Goal: Information Seeking & Learning: Learn about a topic

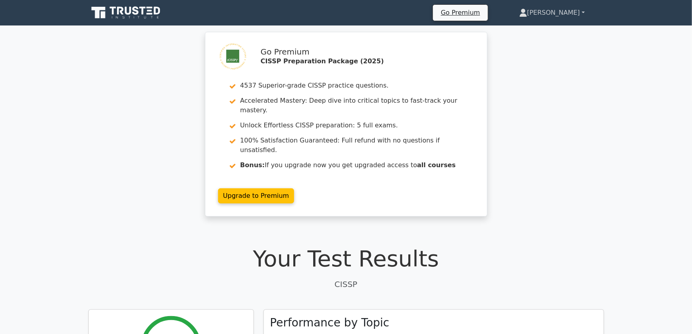
click at [568, 12] on link "[PERSON_NAME]" at bounding box center [552, 13] width 104 height 16
drag, startPoint x: 513, startPoint y: 267, endPoint x: 333, endPoint y: 210, distance: 188.4
click at [513, 278] on p "CISSP" at bounding box center [345, 284] width 515 height 12
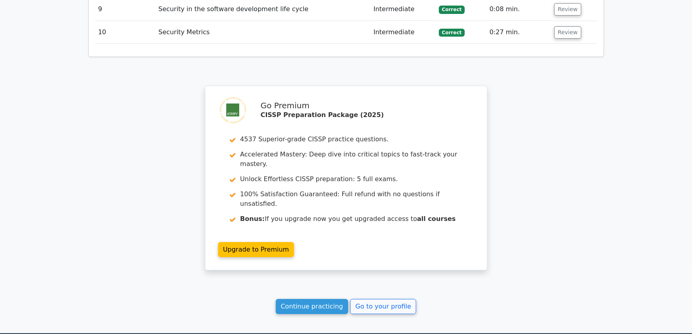
scroll to position [1385, 0]
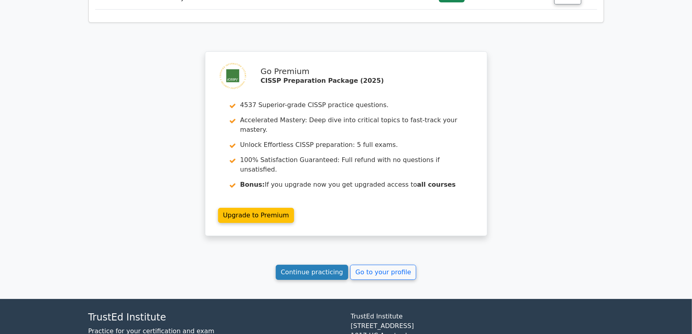
click at [301, 264] on link "Continue practicing" at bounding box center [312, 271] width 73 height 15
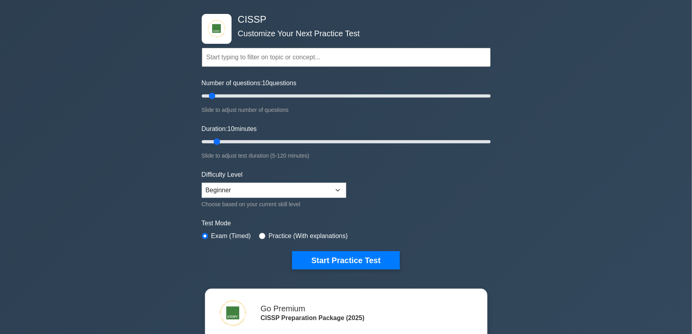
scroll to position [80, 0]
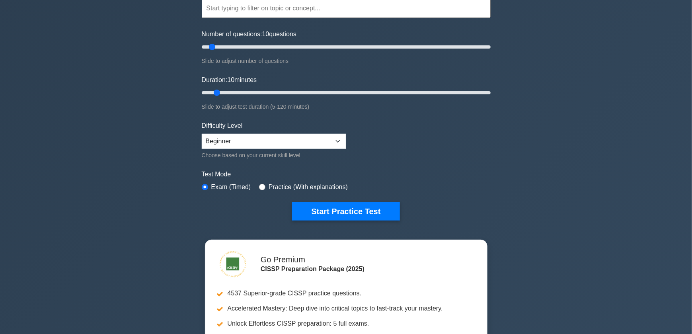
click at [297, 185] on label "Practice (With explanations)" at bounding box center [307, 187] width 79 height 10
click at [261, 186] on input "radio" at bounding box center [262, 187] width 6 height 6
radio input "true"
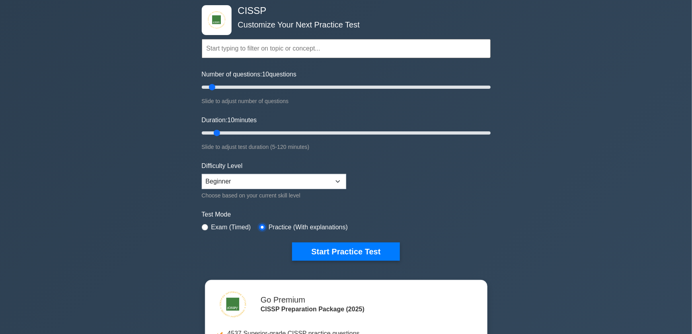
scroll to position [0, 0]
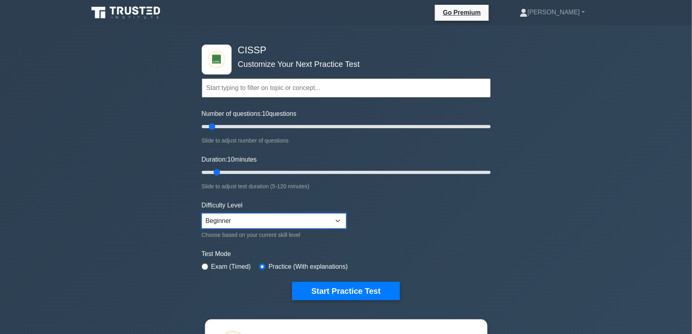
click at [257, 223] on select "Beginner Intermediate Expert" at bounding box center [274, 220] width 144 height 15
select select "intermediate"
click at [202, 213] on select "Beginner Intermediate Expert" at bounding box center [274, 220] width 144 height 15
drag, startPoint x: 217, startPoint y: 171, endPoint x: 502, endPoint y: 201, distance: 286.4
type input "120"
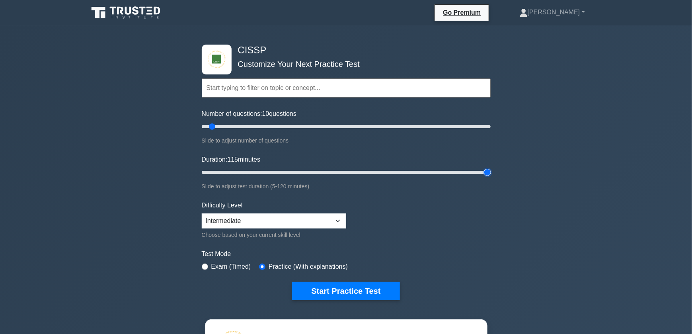
click at [490, 177] on input "Duration: 115 minutes" at bounding box center [346, 172] width 289 height 10
drag, startPoint x: 212, startPoint y: 128, endPoint x: 281, endPoint y: 260, distance: 149.3
type input "15"
click at [216, 127] on input "Number of questions: 15 questions" at bounding box center [346, 127] width 289 height 10
drag, startPoint x: 251, startPoint y: 165, endPoint x: 251, endPoint y: 171, distance: 5.6
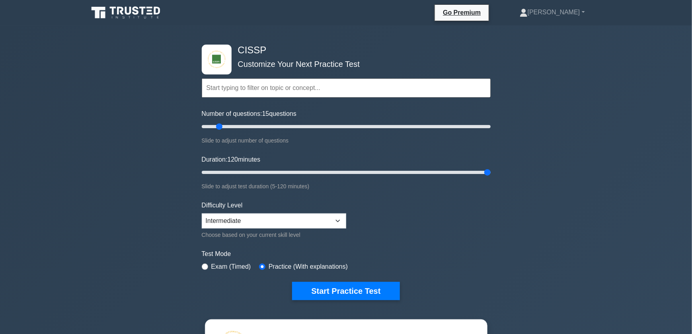
click at [251, 165] on div "Duration: 120 minutes Slide to adjust test duration (5-120 minutes)" at bounding box center [346, 173] width 289 height 36
click at [251, 172] on input "Duration: 120 minutes" at bounding box center [346, 172] width 289 height 10
drag, startPoint x: 260, startPoint y: 172, endPoint x: 325, endPoint y: 173, distance: 65.2
click at [325, 173] on input "Duration: 55 minutes" at bounding box center [346, 172] width 289 height 10
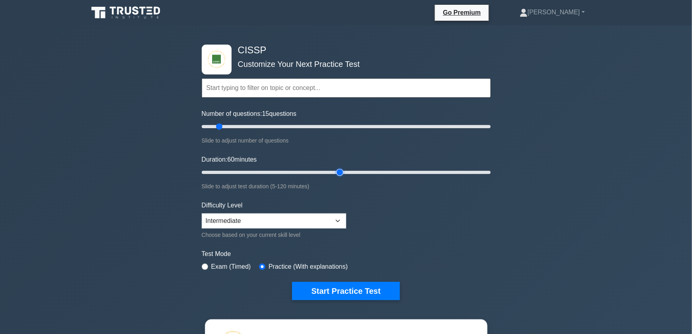
drag, startPoint x: 326, startPoint y: 171, endPoint x: 337, endPoint y: 261, distance: 90.6
type input "60"
click at [334, 171] on input "Duration: 60 minutes" at bounding box center [346, 172] width 289 height 10
drag, startPoint x: 359, startPoint y: 285, endPoint x: 367, endPoint y: 294, distance: 11.9
click at [359, 285] on button "Start Practice Test" at bounding box center [345, 291] width 107 height 18
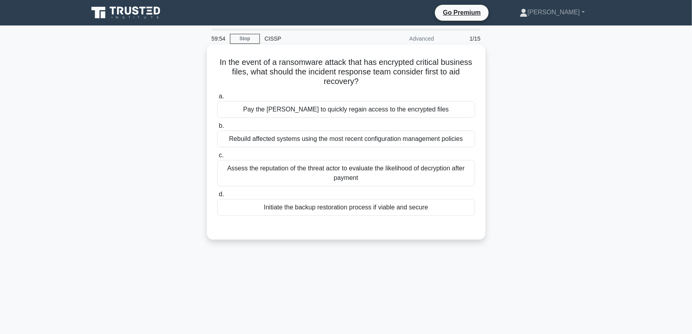
drag, startPoint x: 242, startPoint y: 75, endPoint x: 380, endPoint y: 87, distance: 138.5
click at [380, 87] on h5 "In the event of a ransomware attack that has encrypted critical business files,…" at bounding box center [345, 71] width 259 height 29
drag, startPoint x: 380, startPoint y: 87, endPoint x: 305, endPoint y: 88, distance: 75.2
click at [305, 88] on div "In the event of a ransomware attack that has encrypted critical business files,…" at bounding box center [346, 142] width 272 height 189
